Goal: Information Seeking & Learning: Learn about a topic

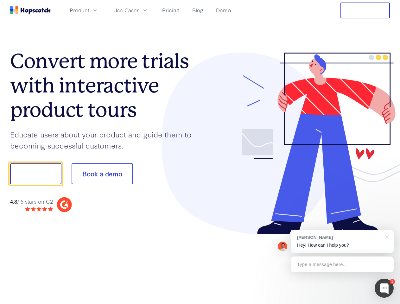
click at [200, 152] on div at bounding box center [295, 144] width 190 height 182
click at [89, 10] on span "Product" at bounding box center [80, 10] width 20 height 8
click at [139, 10] on span "Use Cases" at bounding box center [126, 10] width 26 height 8
click at [365, 10] on button "Free Trial" at bounding box center [364, 11] width 49 height 16
click at [35, 174] on button "Show me!" at bounding box center [35, 173] width 51 height 21
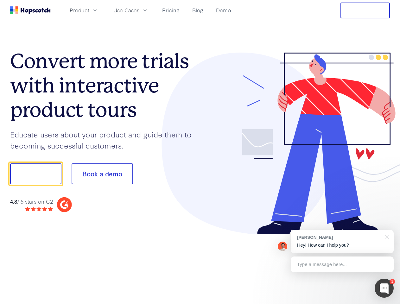
click at [102, 174] on button "Book a demo" at bounding box center [102, 173] width 61 height 21
click at [384, 288] on div at bounding box center [384, 288] width 19 height 19
click at [342, 242] on div "[PERSON_NAME] Hey! How can I help you?" at bounding box center [342, 241] width 103 height 23
click at [386, 236] on div at bounding box center [334, 215] width 119 height 126
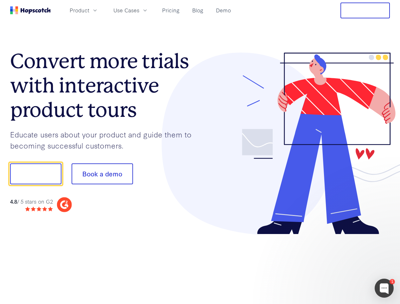
click at [342, 264] on div at bounding box center [334, 215] width 119 height 126
